Goal: Transaction & Acquisition: Purchase product/service

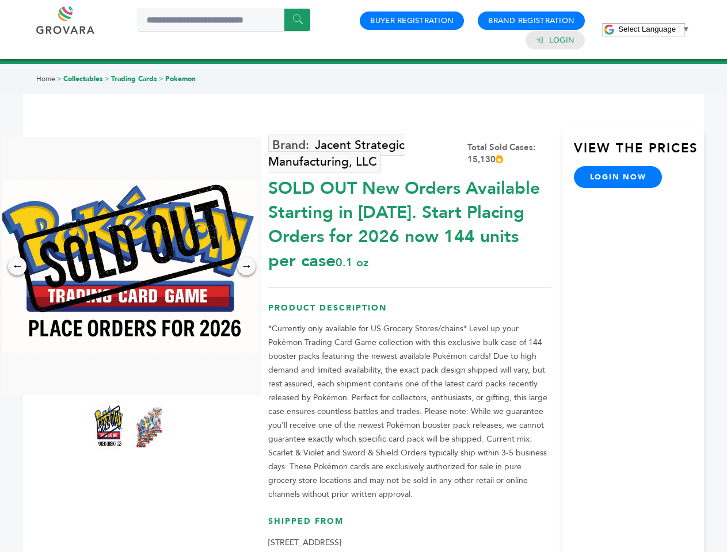
click at [654, 29] on span "Select Language" at bounding box center [647, 29] width 58 height 9
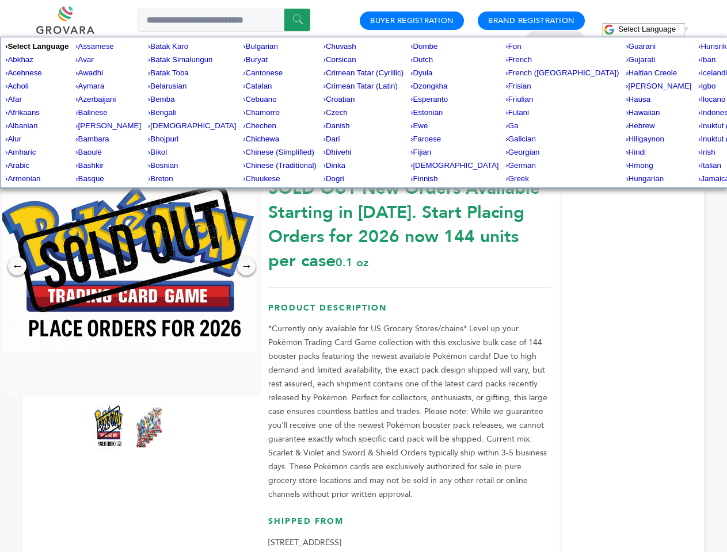
click at [129, 266] on img at bounding box center [128, 266] width 259 height 173
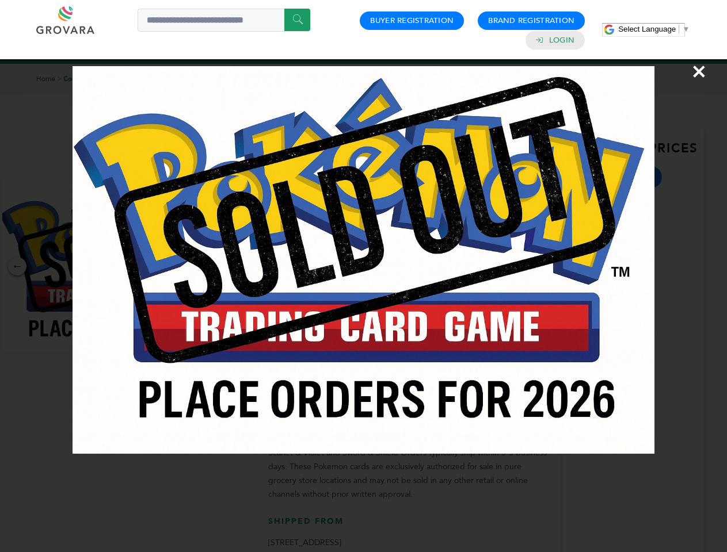
click at [17, 266] on div "×" at bounding box center [363, 276] width 727 height 552
click at [246, 266] on div "→" at bounding box center [246, 266] width 18 height 18
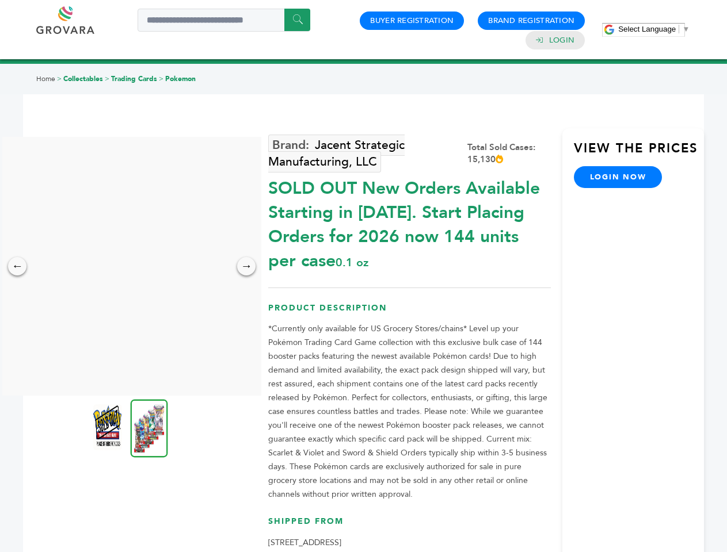
click at [109, 428] on img at bounding box center [107, 428] width 29 height 46
click at [0, 0] on div "×" at bounding box center [0, 0] width 0 height 0
